Goal: Transaction & Acquisition: Purchase product/service

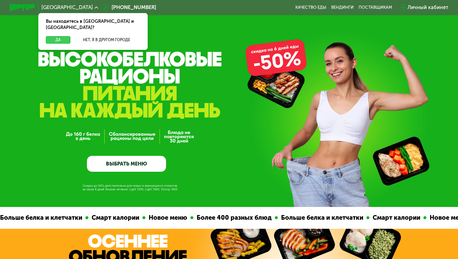
click at [63, 36] on button "Да" at bounding box center [58, 40] width 25 height 8
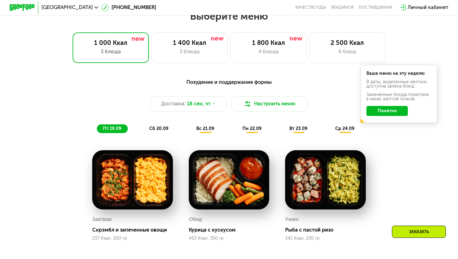
scroll to position [408, 0]
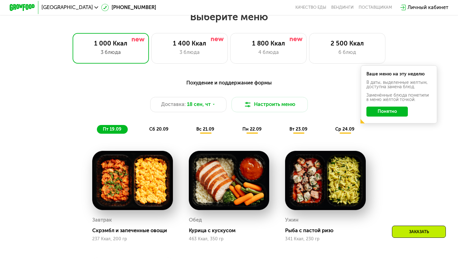
click at [153, 129] on span "сб 20.09" at bounding box center [158, 128] width 19 height 5
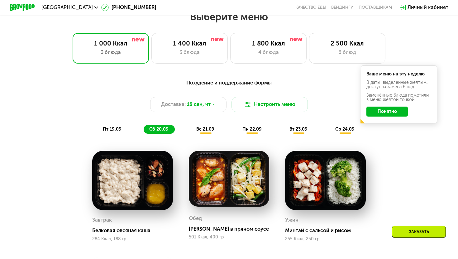
click at [114, 125] on div "пт 19.09" at bounding box center [112, 129] width 31 height 9
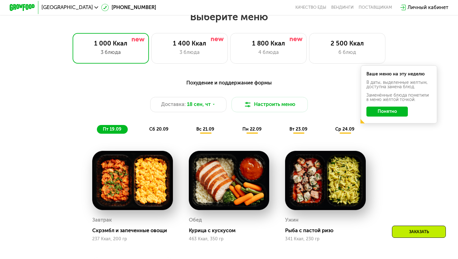
click at [157, 124] on div "Похудение и поддержание формы Доставка: 18 сен, чт Настроить меню пт 19.09 сб 2…" at bounding box center [229, 106] width 377 height 55
click at [159, 132] on div "сб 20.09" at bounding box center [159, 129] width 31 height 9
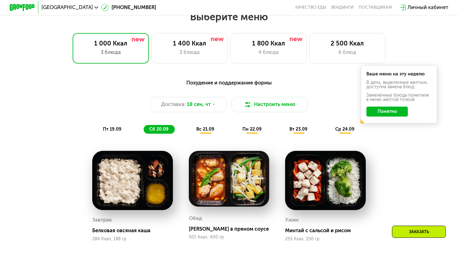
click at [209, 132] on div "вс 21.09" at bounding box center [206, 129] width 30 height 9
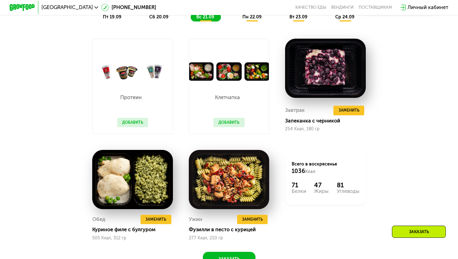
scroll to position [536, 0]
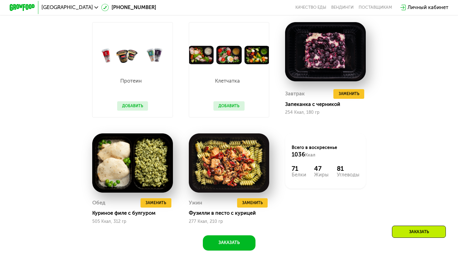
click at [228, 107] on button "Добавить" at bounding box center [228, 106] width 31 height 10
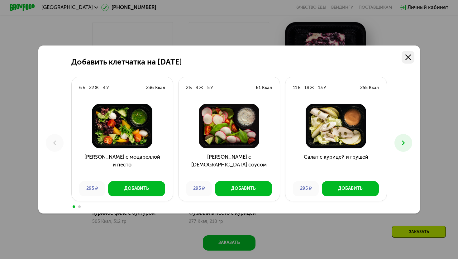
click at [405, 58] on icon at bounding box center [408, 58] width 6 height 6
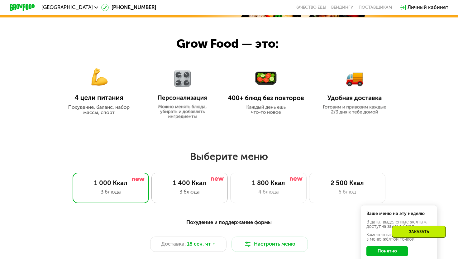
scroll to position [307, 0]
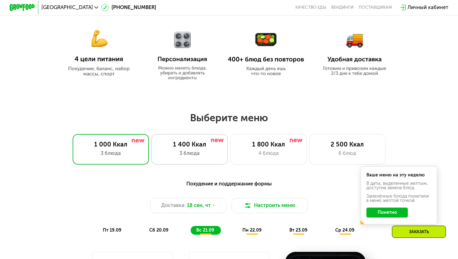
click at [182, 145] on div "1 400 Ккал" at bounding box center [189, 144] width 63 height 8
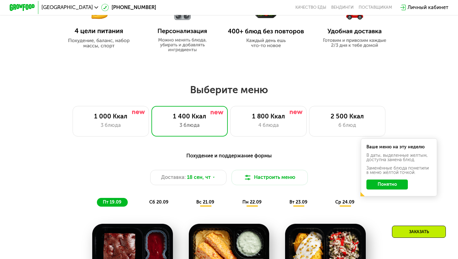
scroll to position [331, 0]
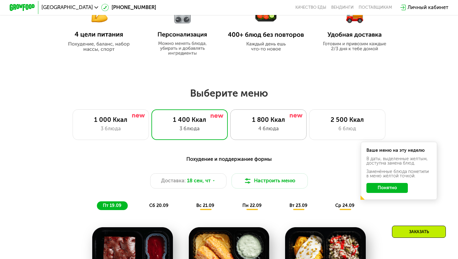
click at [246, 129] on div "4 блюда" at bounding box center [268, 129] width 63 height 8
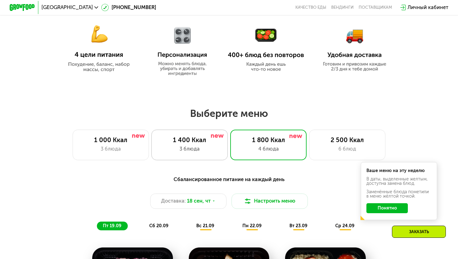
scroll to position [313, 0]
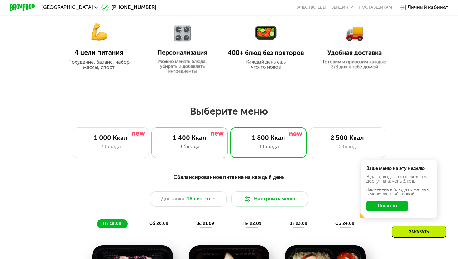
click at [181, 144] on div "3 блюда" at bounding box center [189, 147] width 63 height 8
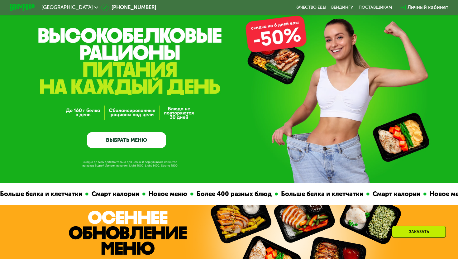
scroll to position [0, 0]
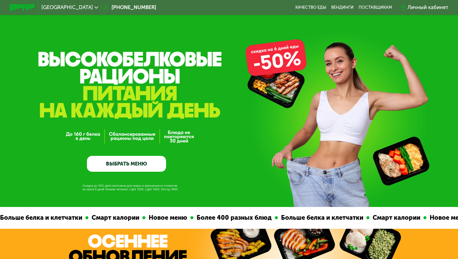
click at [284, 72] on div "GrowFood — доставка правильного питания ВЫБРАТЬ МЕНЮ" at bounding box center [229, 103] width 458 height 207
click at [278, 65] on div "GrowFood — доставка правильного питания ВЫБРАТЬ МЕНЮ" at bounding box center [229, 103] width 458 height 207
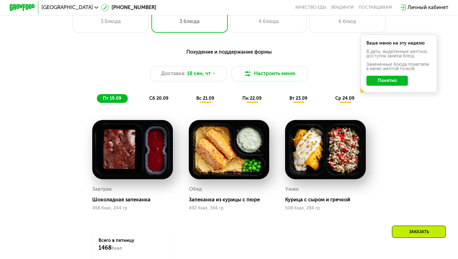
scroll to position [443, 0]
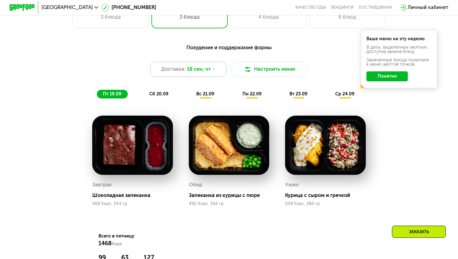
click at [208, 70] on span "18 сен, чт" at bounding box center [199, 69] width 24 height 8
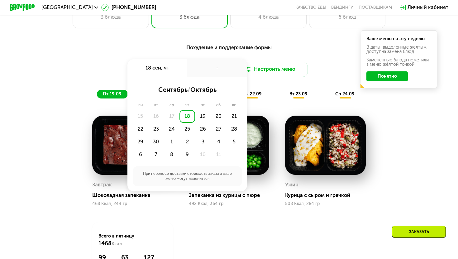
click at [170, 50] on div "Похудение и поддержание формы" at bounding box center [229, 48] width 377 height 8
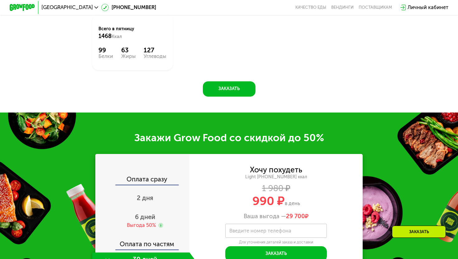
scroll to position [733, 0]
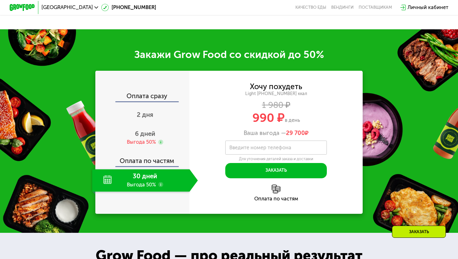
click at [152, 96] on div "Оплата сразу" at bounding box center [142, 97] width 93 height 8
click at [149, 112] on span "2 дня" at bounding box center [145, 114] width 17 height 7
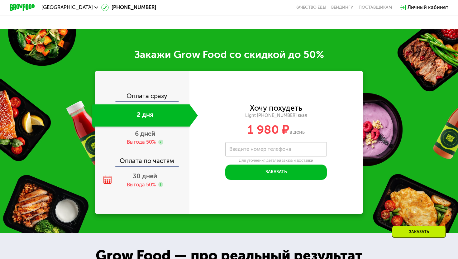
click at [149, 112] on div "2 дня" at bounding box center [140, 115] width 97 height 22
click at [148, 140] on div "Выгода 50%" at bounding box center [141, 142] width 29 height 7
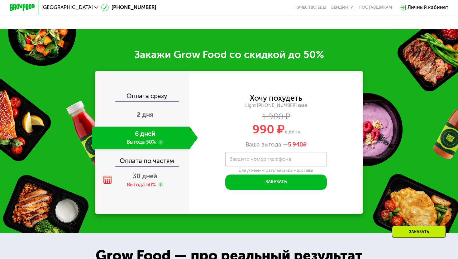
click at [151, 159] on div "Оплата по частям" at bounding box center [142, 158] width 93 height 15
click at [150, 163] on div "Оплата по частям" at bounding box center [142, 158] width 93 height 15
click at [144, 183] on div "Выгода 50%" at bounding box center [141, 184] width 29 height 7
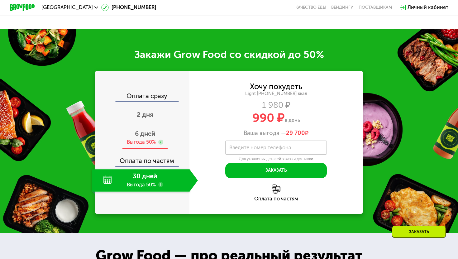
click at [145, 139] on div "Выгода 50%" at bounding box center [141, 142] width 29 height 7
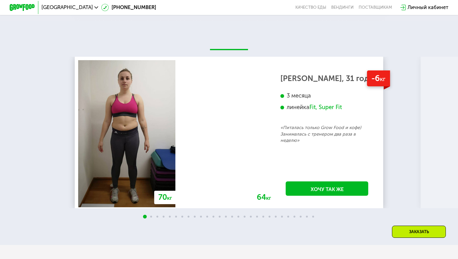
scroll to position [1181, 0]
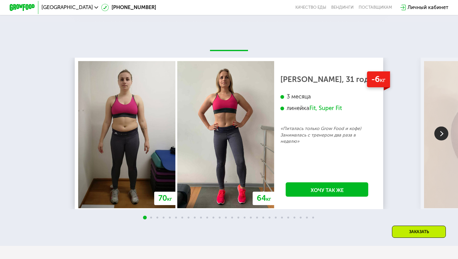
click at [438, 135] on img at bounding box center [441, 133] width 14 height 14
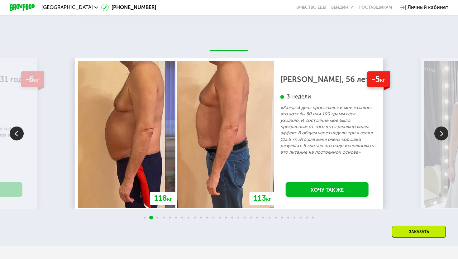
click at [438, 135] on img at bounding box center [441, 133] width 14 height 14
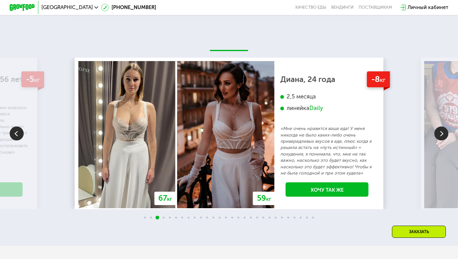
click at [438, 135] on img at bounding box center [441, 133] width 14 height 14
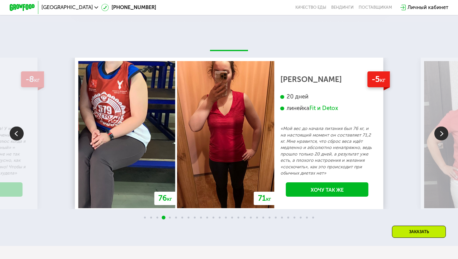
click at [438, 135] on img at bounding box center [441, 133] width 14 height 14
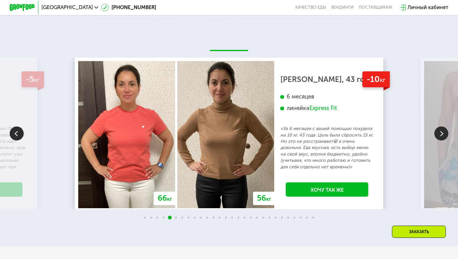
click at [438, 135] on img at bounding box center [441, 133] width 14 height 14
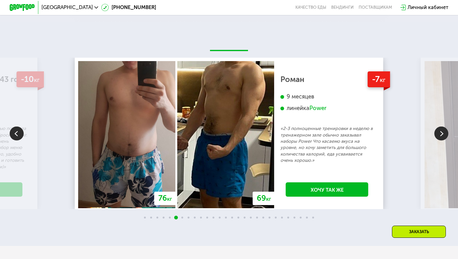
click at [438, 135] on img at bounding box center [441, 133] width 14 height 14
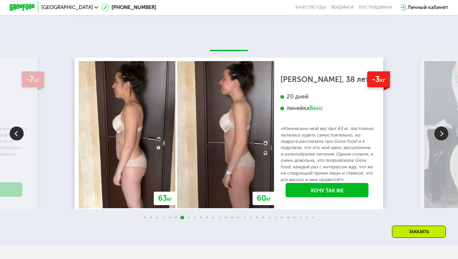
click at [438, 135] on img at bounding box center [441, 133] width 14 height 14
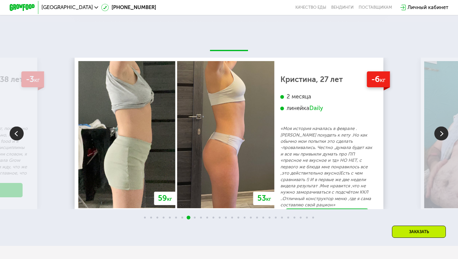
click at [438, 135] on img at bounding box center [441, 133] width 14 height 14
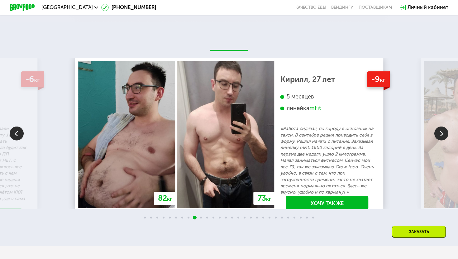
click at [38, 131] on div "70 кг 64 кг -6 кг [PERSON_NAME], 31 год 3 месяца линейка Fit, Super Fit «Питала…" at bounding box center [229, 133] width 458 height 151
click at [15, 135] on img at bounding box center [17, 133] width 14 height 14
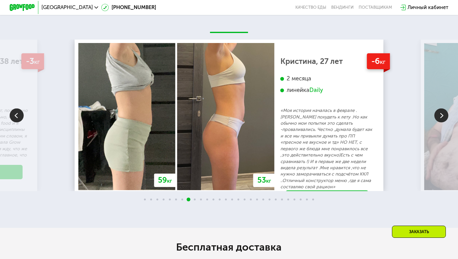
scroll to position [1216, 0]
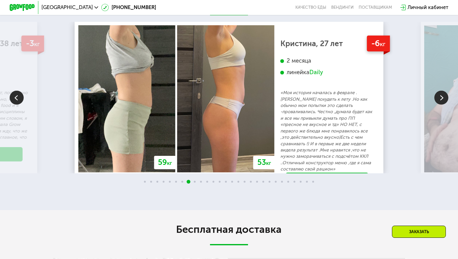
click at [440, 99] on img at bounding box center [441, 98] width 14 height 14
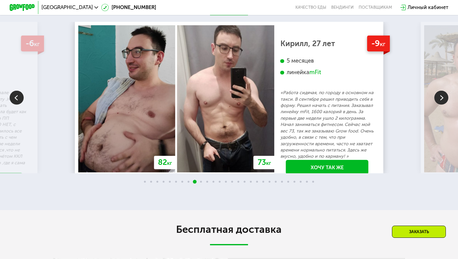
click at [440, 99] on img at bounding box center [441, 98] width 14 height 14
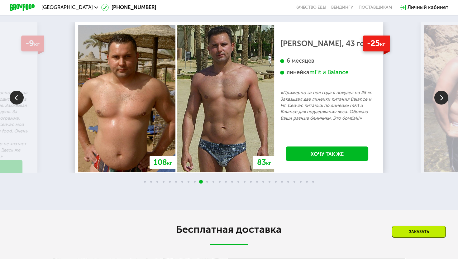
click at [440, 99] on img at bounding box center [441, 98] width 14 height 14
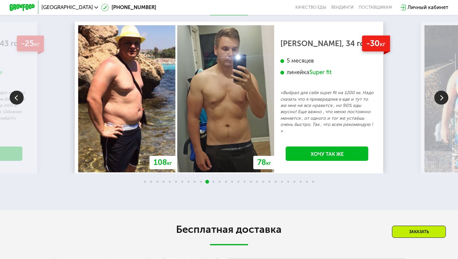
click at [440, 99] on img at bounding box center [441, 98] width 14 height 14
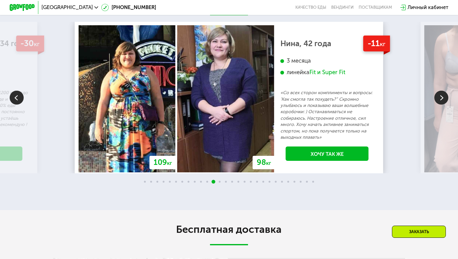
click at [440, 99] on img at bounding box center [441, 98] width 14 height 14
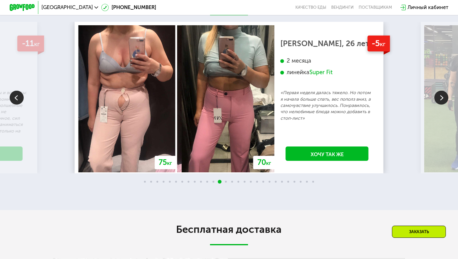
click at [440, 99] on img at bounding box center [441, 98] width 14 height 14
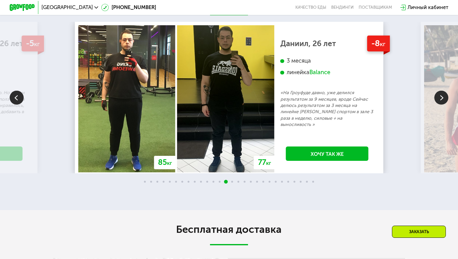
click at [440, 99] on img at bounding box center [441, 98] width 14 height 14
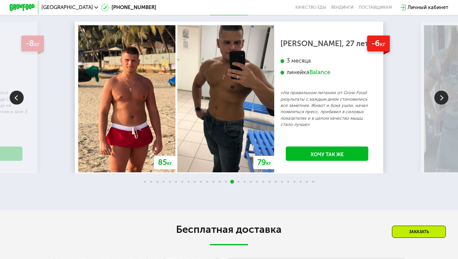
click at [440, 99] on img at bounding box center [441, 98] width 14 height 14
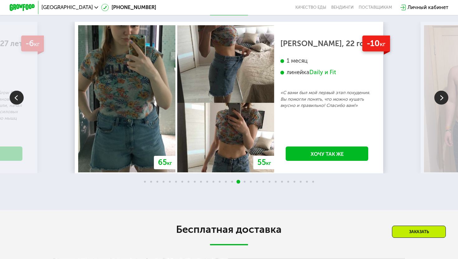
click at [440, 99] on img at bounding box center [441, 98] width 14 height 14
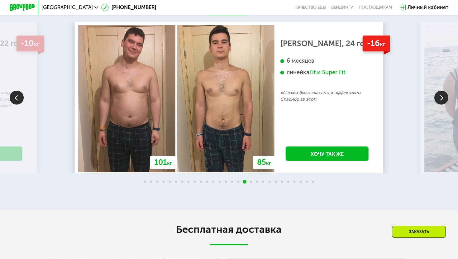
click at [440, 99] on img at bounding box center [441, 98] width 14 height 14
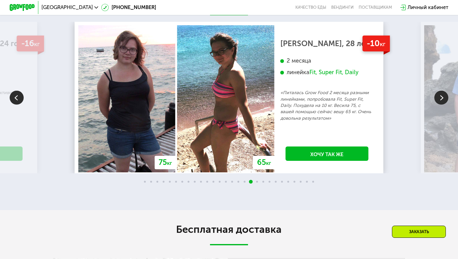
click at [16, 98] on img at bounding box center [17, 98] width 14 height 14
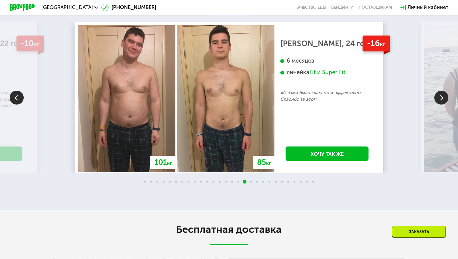
click at [16, 98] on img at bounding box center [17, 98] width 14 height 14
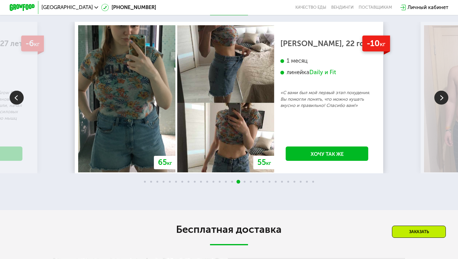
click at [445, 104] on img at bounding box center [441, 98] width 14 height 14
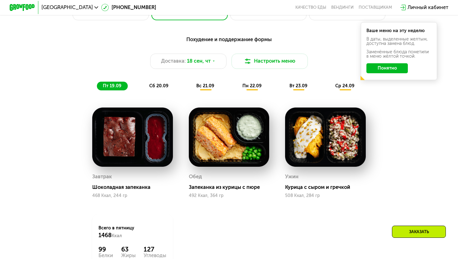
scroll to position [478, 0]
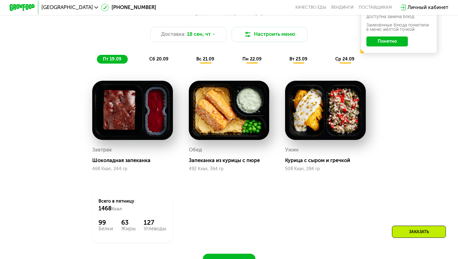
click at [206, 61] on span "вс 21.09" at bounding box center [205, 58] width 18 height 5
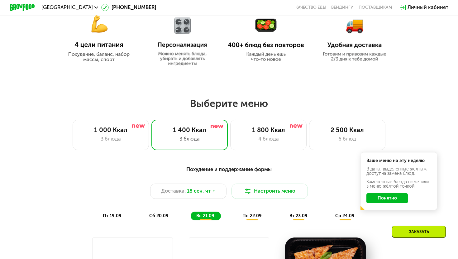
scroll to position [359, 0]
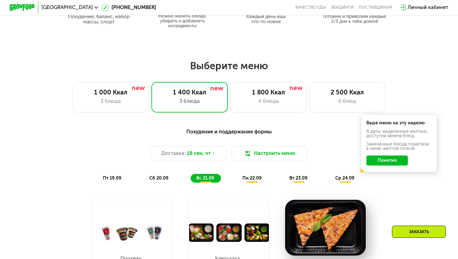
click at [387, 159] on button "Понятно" at bounding box center [386, 160] width 41 height 10
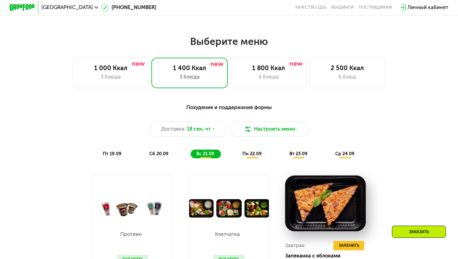
scroll to position [395, 0]
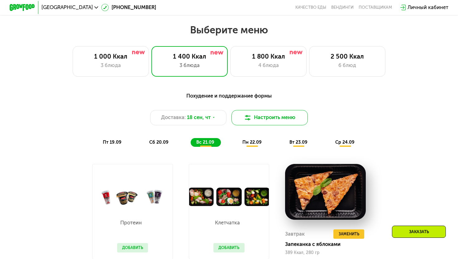
click at [252, 122] on button "Настроить меню" at bounding box center [269, 117] width 76 height 15
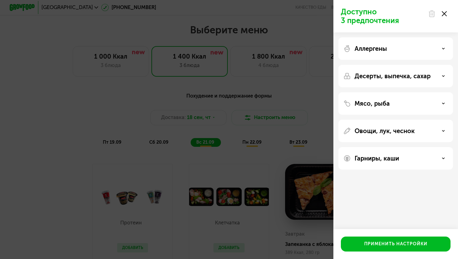
click at [384, 163] on div "Гарниры, каши" at bounding box center [395, 158] width 115 height 22
click at [431, 160] on div "Гарниры, каши" at bounding box center [395, 158] width 105 height 7
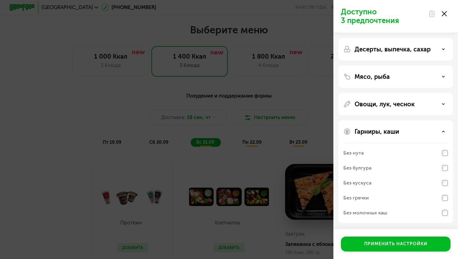
scroll to position [26, 0]
click at [437, 105] on div "Овощи, лук, чеснок" at bounding box center [395, 104] width 105 height 7
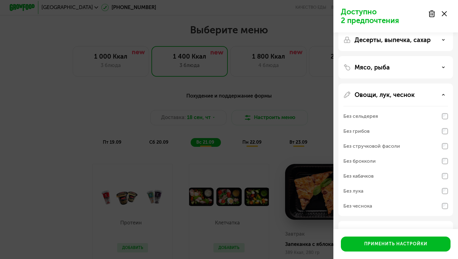
scroll to position [3, 0]
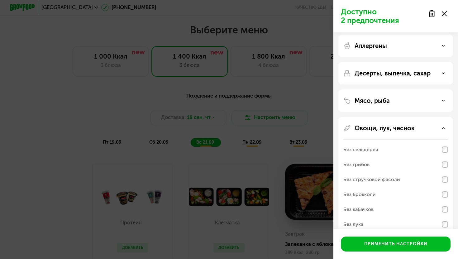
click at [441, 124] on div "Овощи, лук, чеснок Без сельдерея Без грибов Без стручковой фасоли Без брокколи …" at bounding box center [395, 183] width 115 height 132
click at [444, 132] on div "Овощи, лук, чеснок Без сельдерея Без грибов Без стручковой фасоли Без брокколи …" at bounding box center [395, 183] width 115 height 132
click at [443, 130] on div "Овощи, лук, чеснок" at bounding box center [395, 127] width 105 height 7
click at [438, 70] on div "Десерты, выпечка, сахар" at bounding box center [395, 72] width 105 height 7
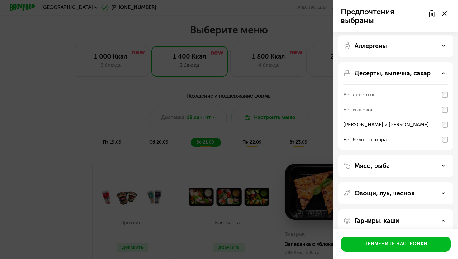
click at [444, 74] on use at bounding box center [443, 73] width 2 height 1
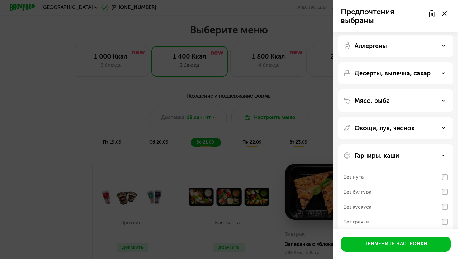
scroll to position [27, 0]
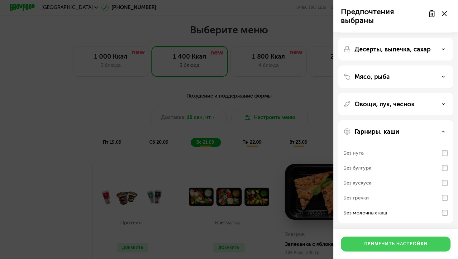
click at [414, 240] on button "Применить настройки" at bounding box center [396, 243] width 110 height 15
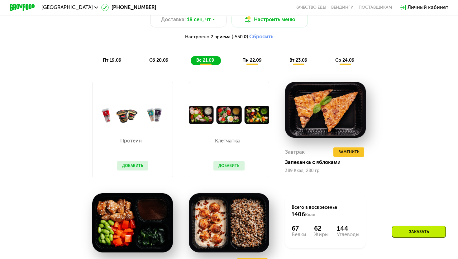
scroll to position [480, 0]
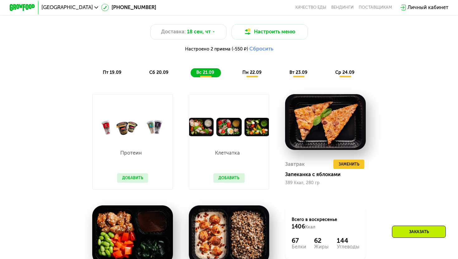
click at [226, 179] on button "Добавить" at bounding box center [228, 178] width 31 height 10
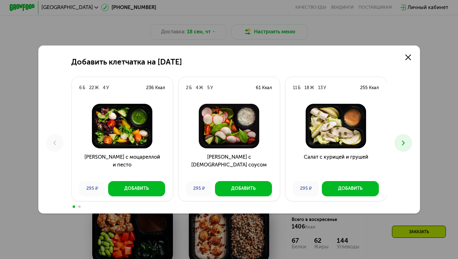
click at [265, 157] on h3 "[PERSON_NAME] с [DEMOGRAPHIC_DATA] соусом" at bounding box center [228, 164] width 101 height 23
click at [407, 144] on button at bounding box center [403, 143] width 18 height 18
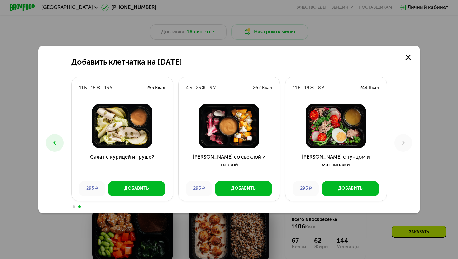
click at [58, 143] on icon at bounding box center [55, 143] width 8 height 8
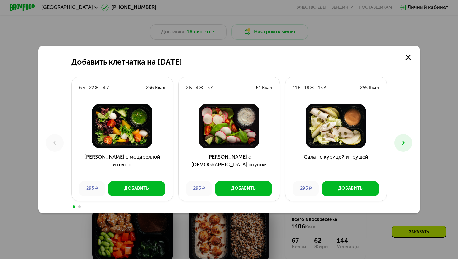
click at [409, 141] on button at bounding box center [403, 143] width 18 height 18
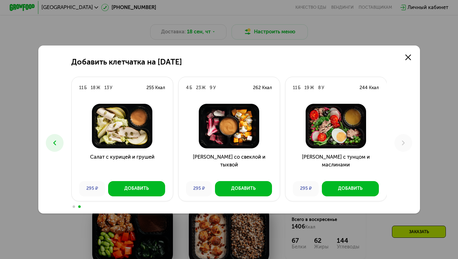
click at [236, 128] on img at bounding box center [228, 126] width 91 height 45
click at [240, 184] on button "Добавить" at bounding box center [243, 188] width 57 height 15
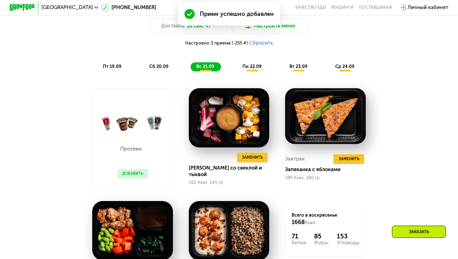
scroll to position [484, 0]
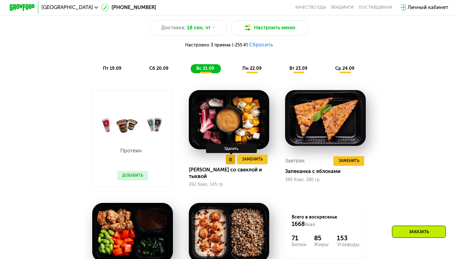
click at [229, 164] on button at bounding box center [231, 160] width 10 height 10
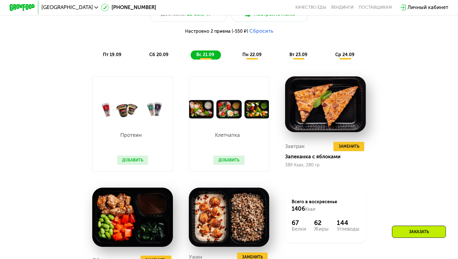
scroll to position [463, 0]
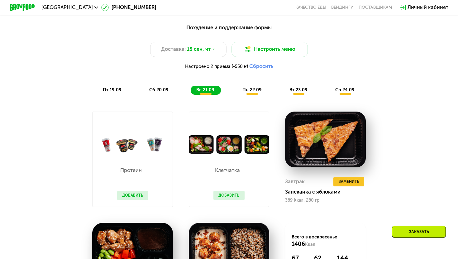
click at [252, 90] on span "пн 22.09" at bounding box center [251, 89] width 19 height 5
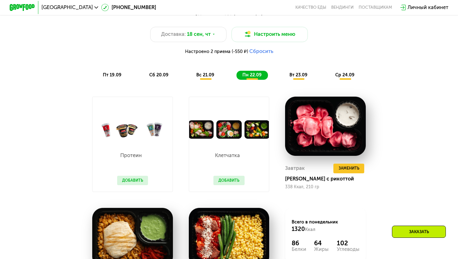
scroll to position [476, 0]
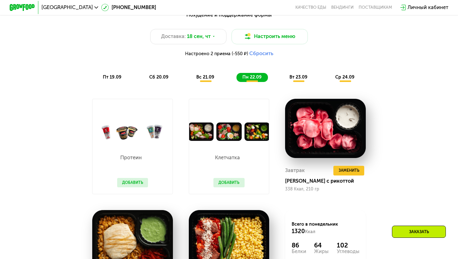
click at [303, 75] on span "вт 23.09" at bounding box center [298, 76] width 18 height 5
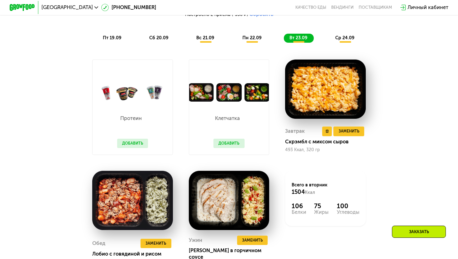
scroll to position [465, 0]
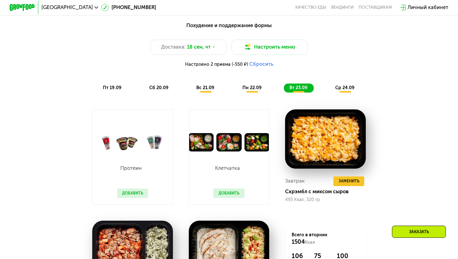
click at [340, 90] on span "ср 24.09" at bounding box center [344, 87] width 19 height 5
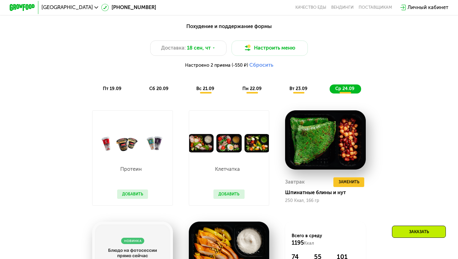
scroll to position [457, 0]
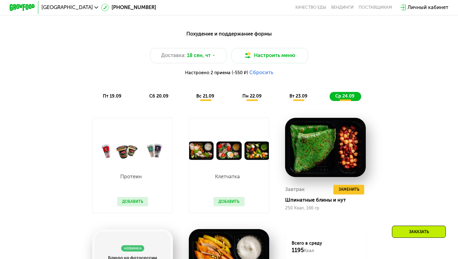
click at [113, 103] on div "Похудение и поддержание формы Доставка: [DATE] Настроить меню Настроено 2 прием…" at bounding box center [229, 65] width 384 height 78
click at [112, 96] on span "пт 19.09" at bounding box center [112, 95] width 19 height 5
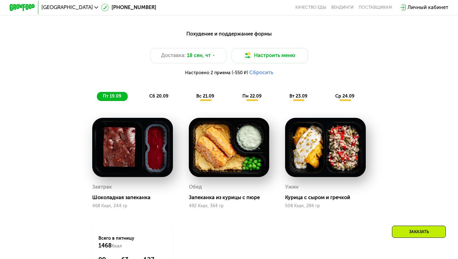
click at [226, 74] on span "Настроено 2 приема (-550 ₽)" at bounding box center [216, 73] width 63 height 4
click at [240, 71] on span "Настроено 2 приема (-550 ₽)" at bounding box center [216, 73] width 63 height 4
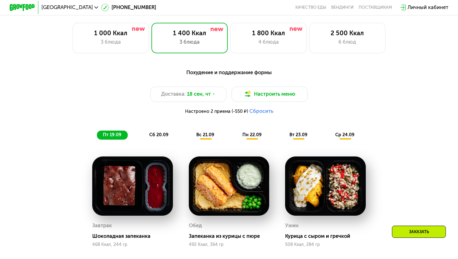
scroll to position [416, 0]
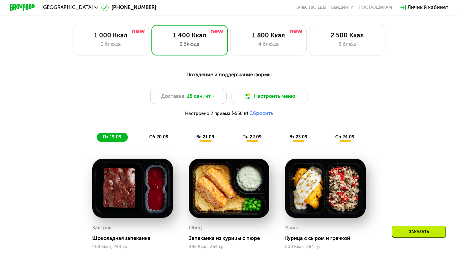
click at [215, 97] on icon at bounding box center [214, 96] width 4 height 4
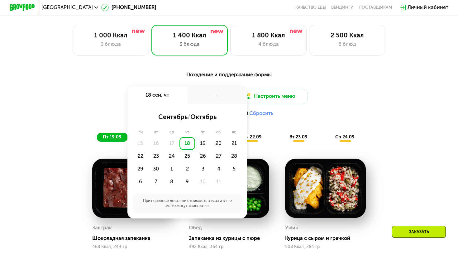
click at [215, 97] on div "-" at bounding box center [217, 95] width 60 height 18
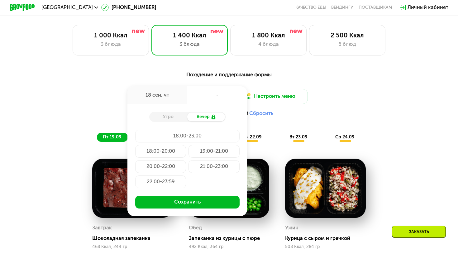
click at [352, 101] on div "Доставка: [DATE] сен, чт - Утро Вечер 18:00-23:00 18:00-20:00 19:00-21:00 20:00…" at bounding box center [229, 104] width 377 height 31
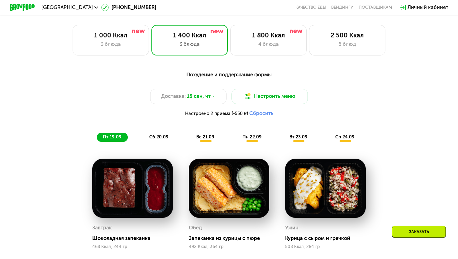
click at [268, 110] on div "Доставка: [DATE] Настроить меню Настроено 2 приема (-550 ₽) Сбросить" at bounding box center [229, 104] width 377 height 31
click at [259, 114] on button "Сбросить" at bounding box center [261, 113] width 24 height 6
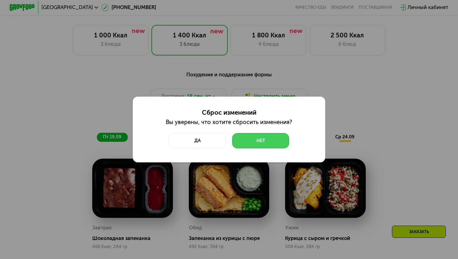
click at [241, 143] on button "Нет" at bounding box center [260, 140] width 57 height 15
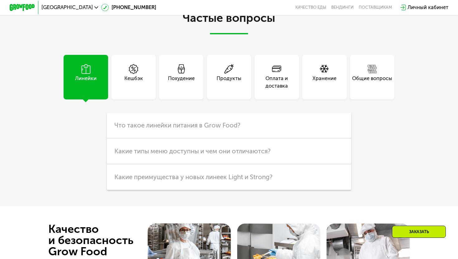
scroll to position [1680, 0]
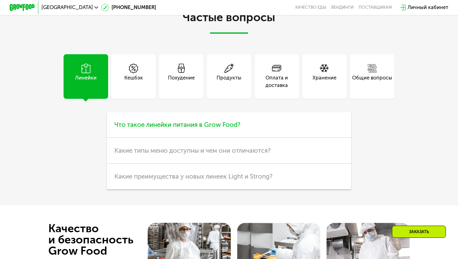
click at [161, 118] on h3 "Что такое линейки питания в Grow Food?" at bounding box center [229, 125] width 244 height 26
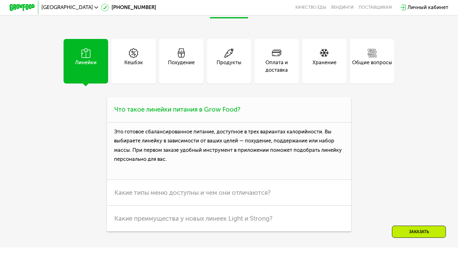
scroll to position [1694, 0]
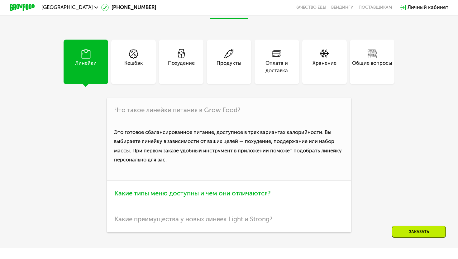
click at [273, 197] on h3 "Какие типы меню доступны и чем они отличаются?" at bounding box center [229, 193] width 244 height 26
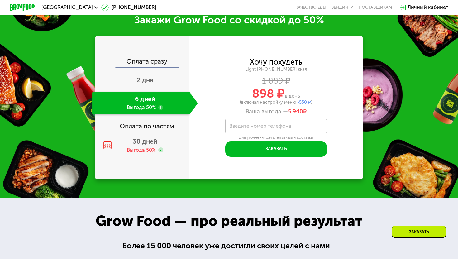
scroll to position [764, 0]
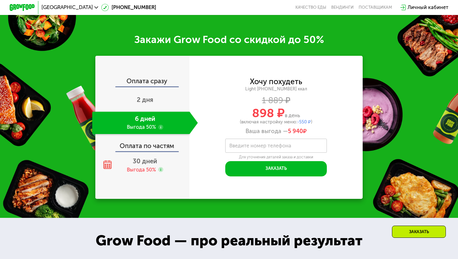
click at [403, 230] on div "Заказать" at bounding box center [419, 232] width 54 height 12
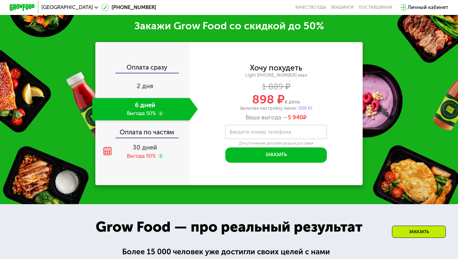
scroll to position [778, 0]
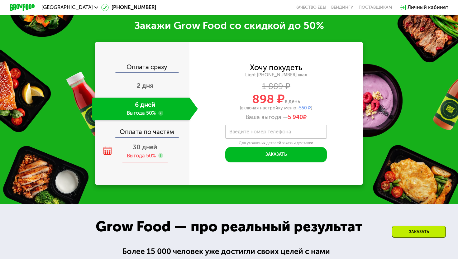
click at [109, 149] on icon at bounding box center [107, 150] width 9 height 9
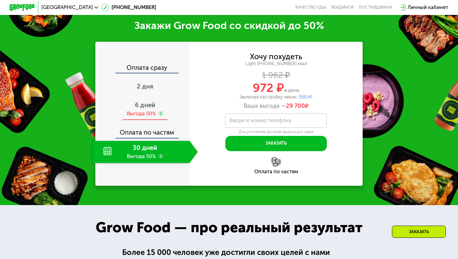
click at [137, 110] on div "Выгода 50%" at bounding box center [141, 113] width 29 height 7
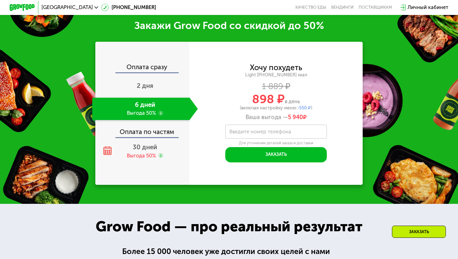
click at [143, 133] on div "Оплата по частям" at bounding box center [142, 129] width 93 height 15
click at [145, 90] on div "2 дня" at bounding box center [145, 86] width 106 height 22
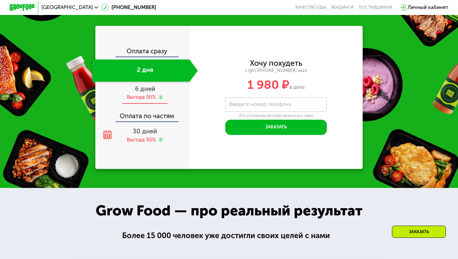
click at [151, 98] on div "Выгода 50%" at bounding box center [141, 97] width 29 height 7
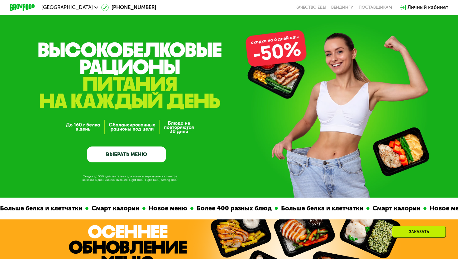
scroll to position [0, 0]
